Goal: Information Seeking & Learning: Find specific fact

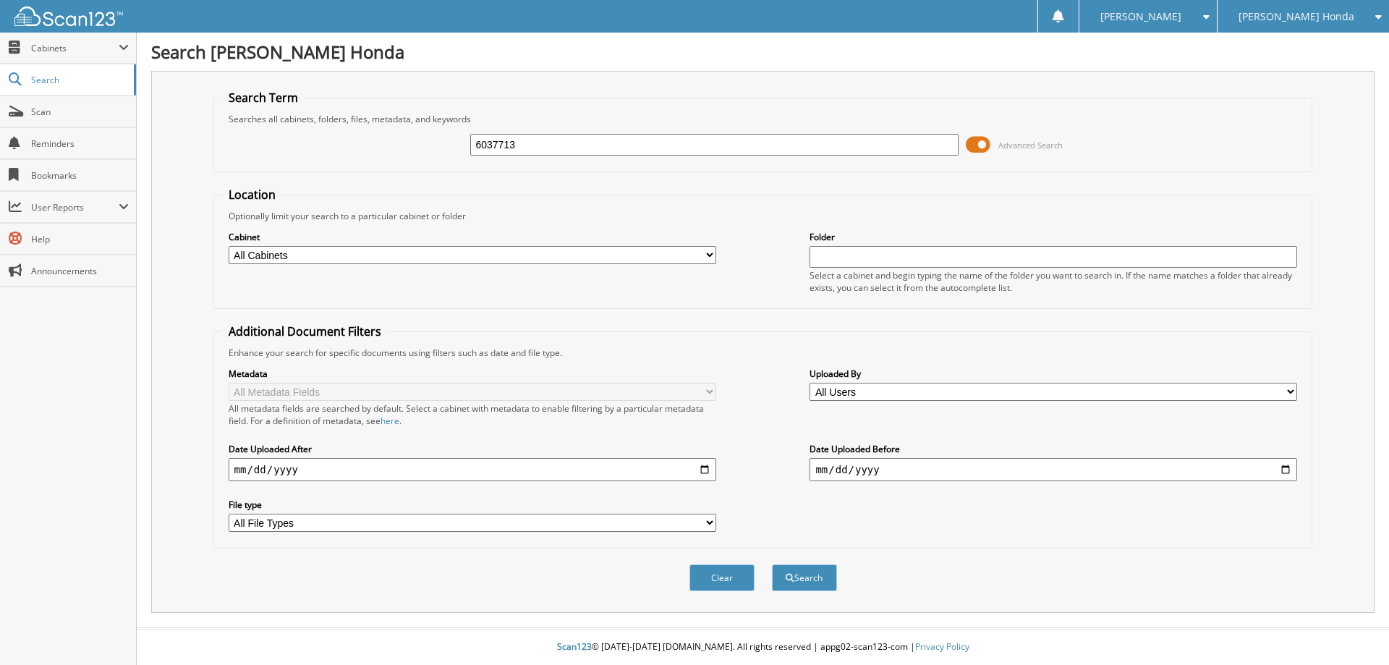
type input "6037713"
click at [709, 254] on select "All Cabinets CAR DEALS DEPOSITS PARTS SERVICE RO WE [GEOGRAPHIC_DATA] NEEDS FIL…" at bounding box center [472, 255] width 487 height 18
select select "53628"
click at [229, 246] on select "All Cabinets CAR DEALS DEPOSITS PARTS SERVICE RO WE [GEOGRAPHIC_DATA] NEEDS FIL…" at bounding box center [472, 255] width 487 height 18
click at [291, 469] on input "date" at bounding box center [472, 469] width 487 height 23
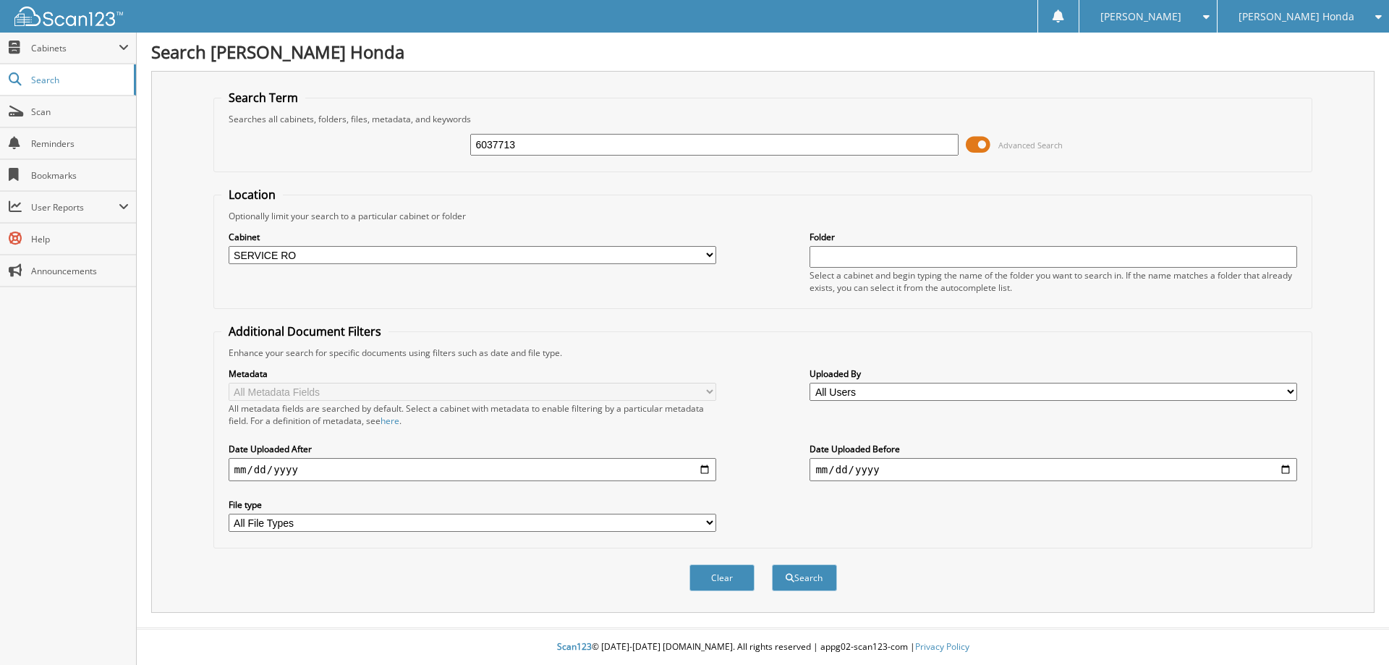
click at [254, 467] on input "date" at bounding box center [472, 469] width 487 height 23
click at [240, 471] on input "date" at bounding box center [472, 469] width 487 height 23
type input "[DATE]"
click at [1002, 144] on span "Advanced Search" at bounding box center [1030, 145] width 64 height 11
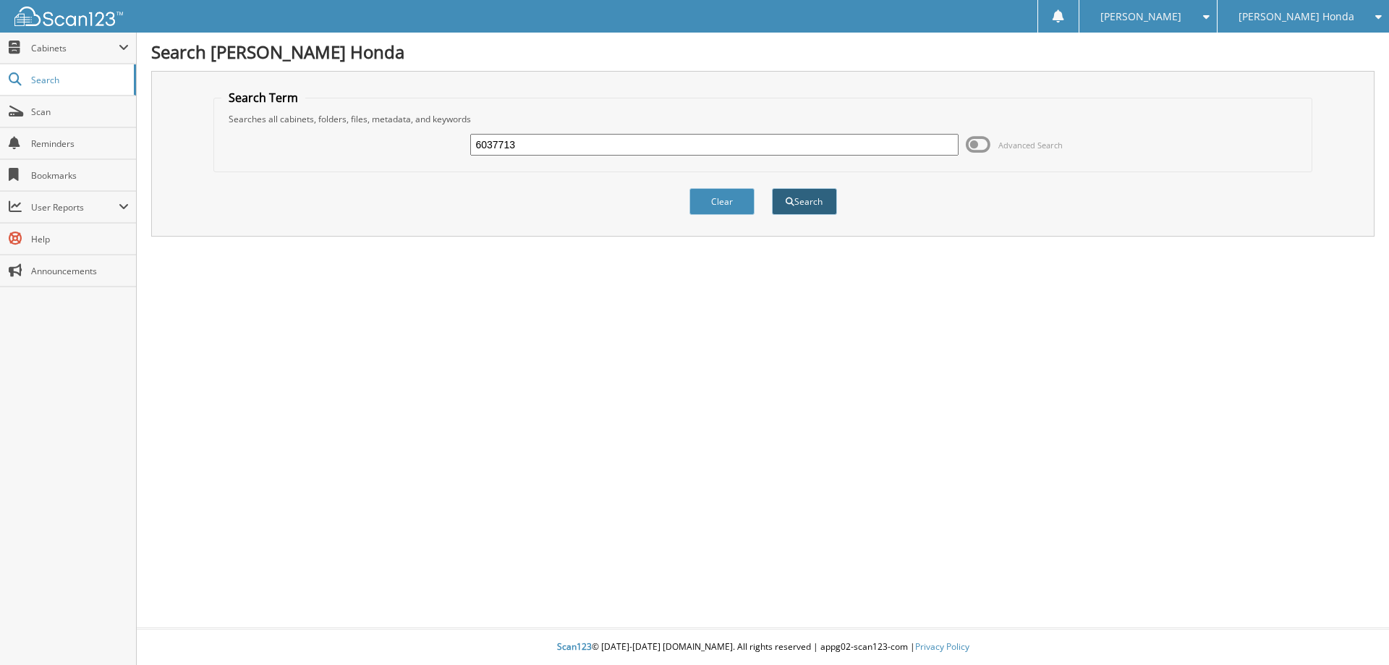
click at [803, 207] on button "Search" at bounding box center [804, 201] width 65 height 27
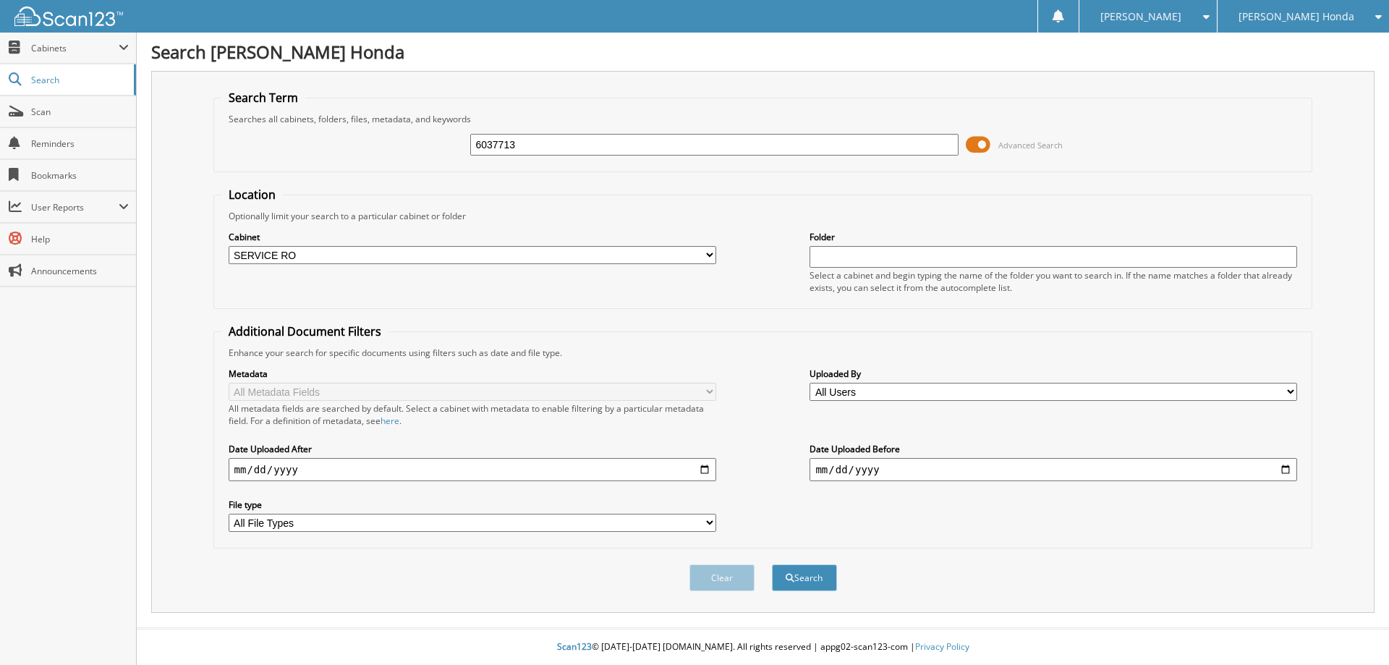
select select "53628"
